Goal: Information Seeking & Learning: Learn about a topic

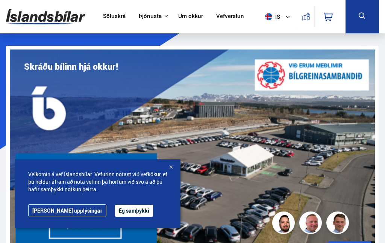
click at [115, 210] on button "Ég samþykki" at bounding box center [134, 211] width 38 height 12
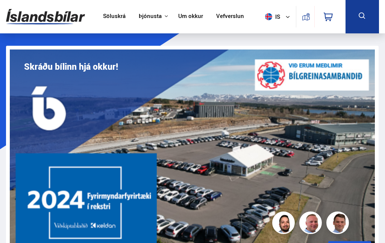
click at [182, 18] on link "Um okkur" at bounding box center [190, 17] width 25 height 8
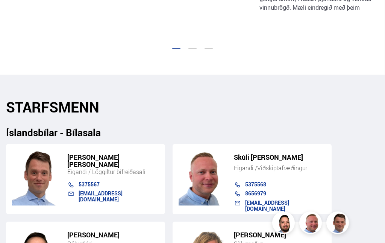
scroll to position [1090, 0]
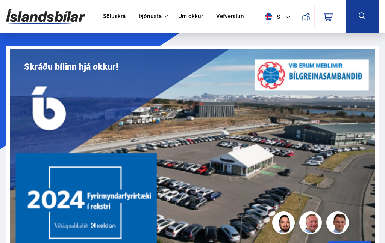
click at [112, 17] on link "Söluskrá" at bounding box center [114, 17] width 23 height 8
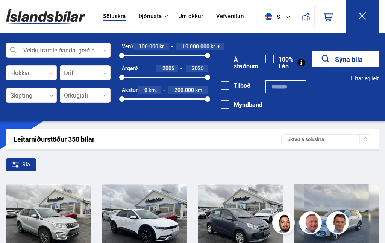
click at [92, 51] on div at bounding box center [58, 50] width 104 height 15
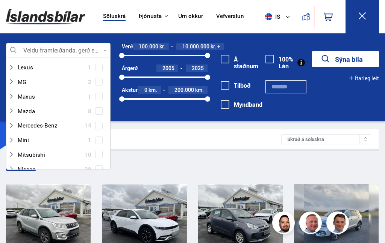
scroll to position [307, 0]
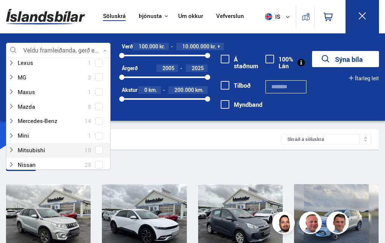
click at [44, 145] on div at bounding box center [50, 150] width 85 height 11
click at [42, 145] on div at bounding box center [50, 150] width 85 height 11
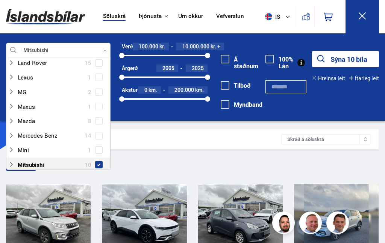
click at [178, 130] on div "Leitarniðurstöður 350 bílar Skráð á [GEOGRAPHIC_DATA]" at bounding box center [192, 140] width 372 height 20
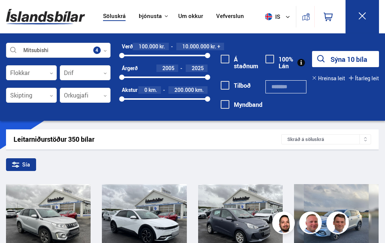
click at [51, 74] on icon at bounding box center [51, 73] width 3 height 3
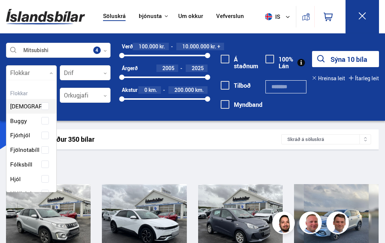
scroll to position [112, 50]
click at [158, 136] on div "Leitarniðurstöður 350 bílar" at bounding box center [147, 140] width 267 height 8
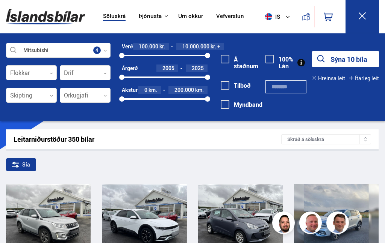
click at [49, 98] on div at bounding box center [31, 95] width 51 height 15
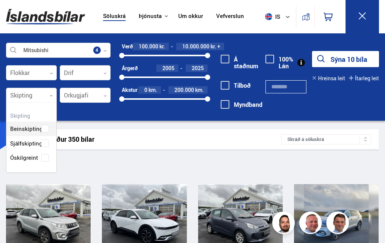
scroll to position [69, 50]
click at [36, 145] on div "Beinskipting Sjálfskipting Óskilgreint" at bounding box center [31, 137] width 50 height 55
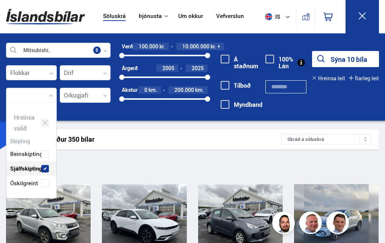
scroll to position [94, 50]
click at [44, 145] on div "Beinskipting" at bounding box center [31, 149] width 50 height 26
click at [174, 136] on div "Leitarniðurstöður 350 bílar" at bounding box center [147, 140] width 267 height 8
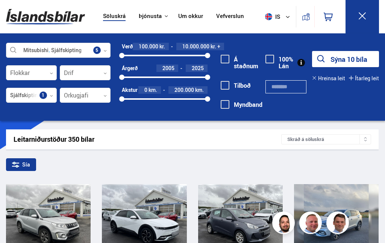
click at [52, 73] on icon at bounding box center [51, 73] width 3 height 3
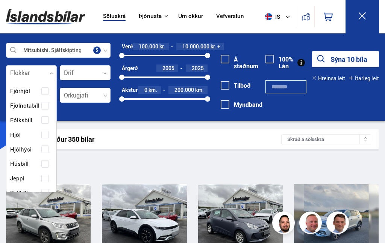
scroll to position [43, 0]
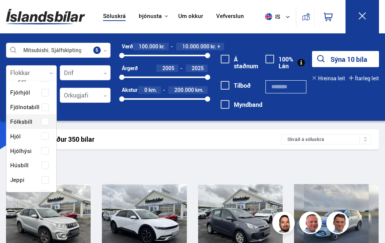
click at [47, 122] on div "Beislisvagn Buggy Fjórhjól Fjölnotabíll Fólksbíll Hjól Hjólhýsi Húsbíll [PERSON…" at bounding box center [31, 194] width 50 height 299
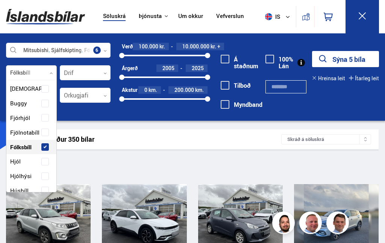
click at [195, 136] on div "Leitarniðurstöður 350 bílar" at bounding box center [147, 140] width 267 height 8
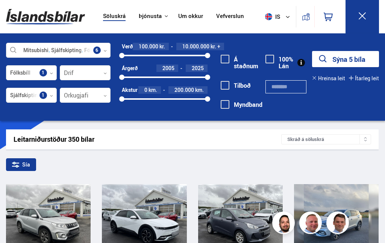
click at [107, 74] on div at bounding box center [85, 73] width 51 height 15
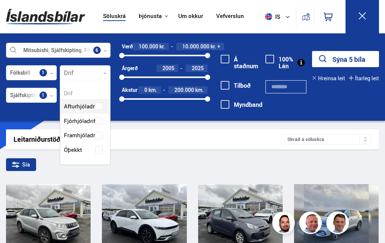
scroll to position [83, 50]
click at [99, 119] on div "Afturhjóladrif Fjórhjóladrif Framhjóladrif Óþekkt" at bounding box center [85, 123] width 50 height 70
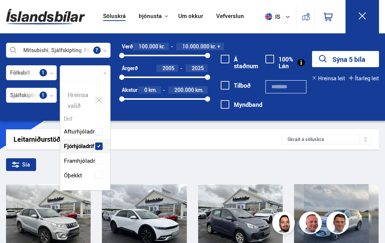
scroll to position [108, 50]
click at [233, 137] on div "Leitarniðurstöður 350 bílar" at bounding box center [147, 140] width 267 height 8
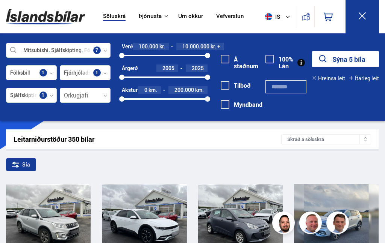
click at [103, 94] on div at bounding box center [85, 95] width 51 height 15
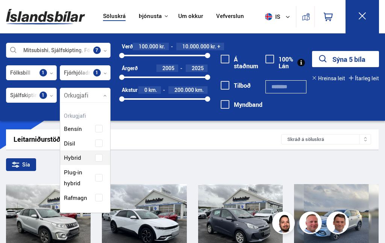
click at [100, 156] on div "Bensín Dísil Hybrid Plug-in hybrid Rafmagn" at bounding box center [85, 157] width 50 height 95
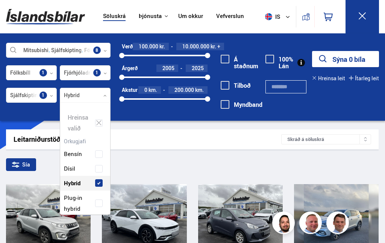
click at [234, 141] on div "Leitarniðurstöður 350 bílar" at bounding box center [147, 140] width 267 height 8
